Goal: Information Seeking & Learning: Learn about a topic

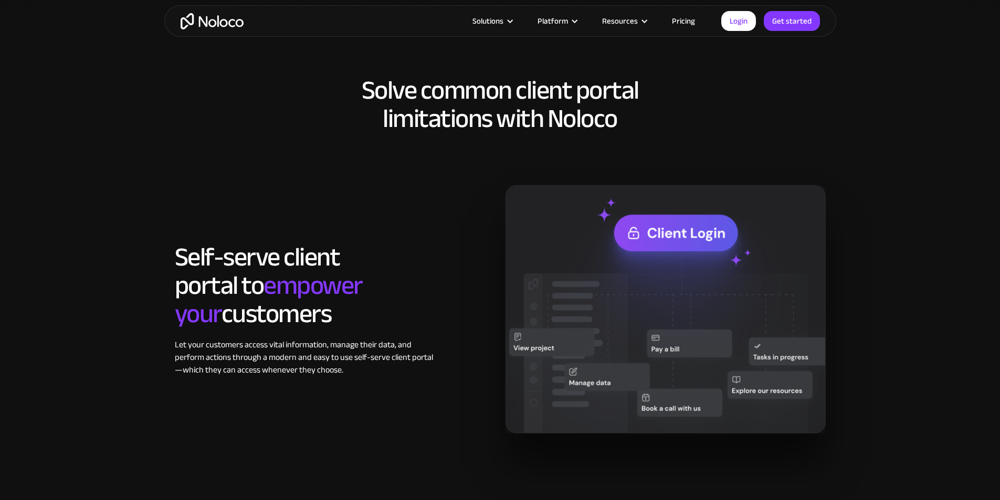
scroll to position [682, 0]
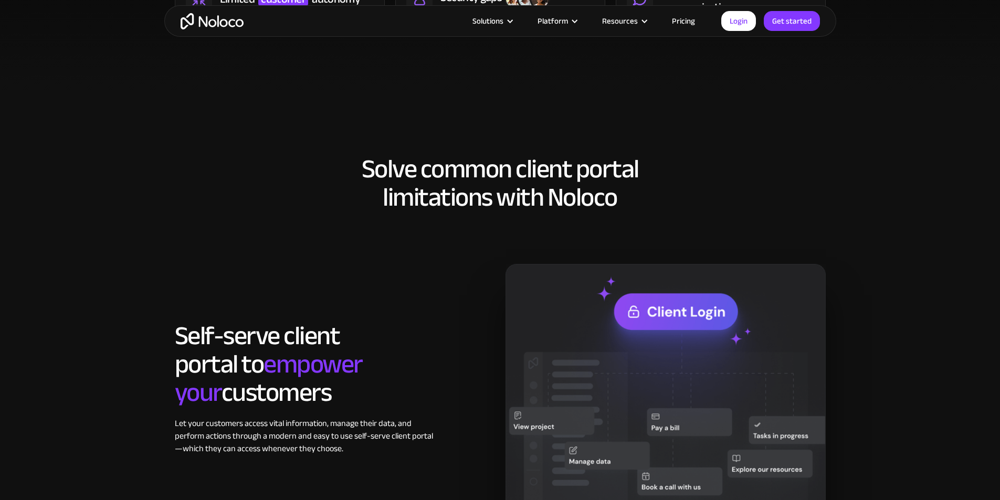
click at [683, 24] on link "Pricing" at bounding box center [683, 21] width 49 height 14
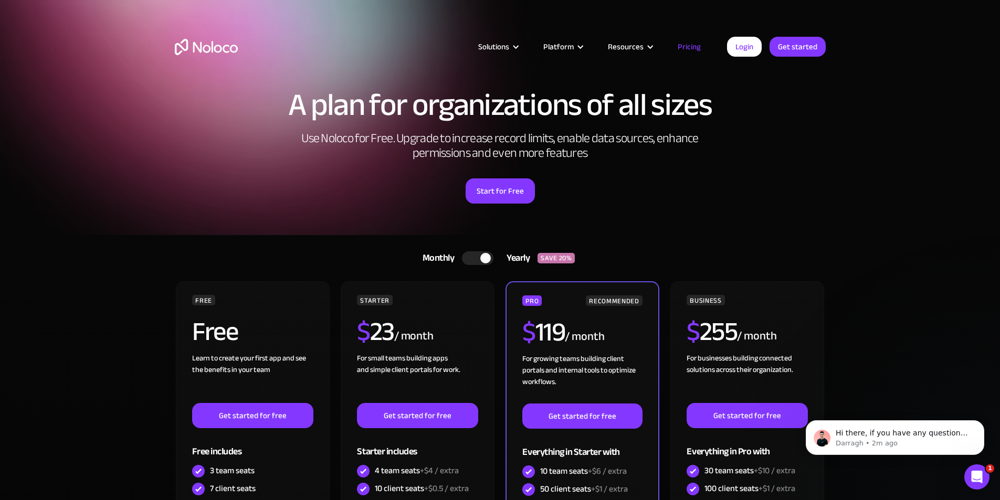
click at [487, 259] on div at bounding box center [485, 258] width 10 height 10
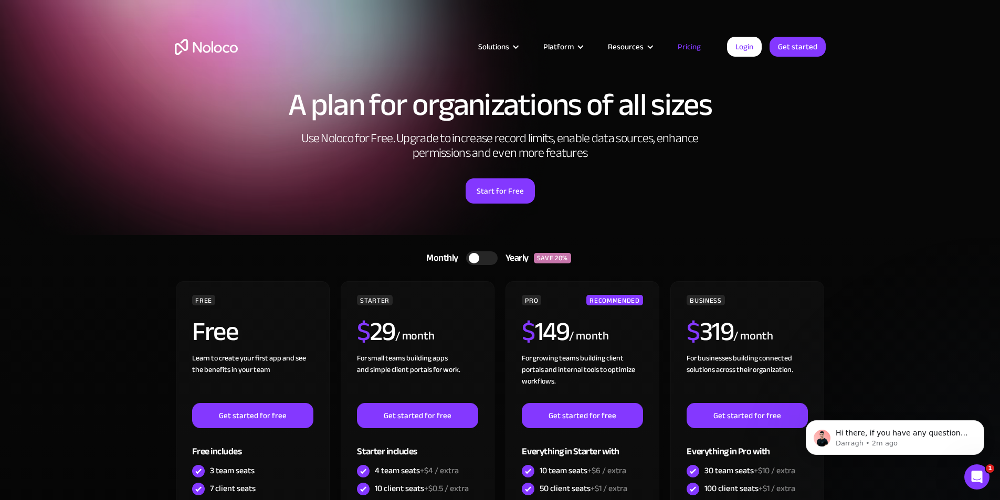
click at [487, 259] on div at bounding box center [481, 258] width 31 height 14
